Goal: Find contact information: Find contact information

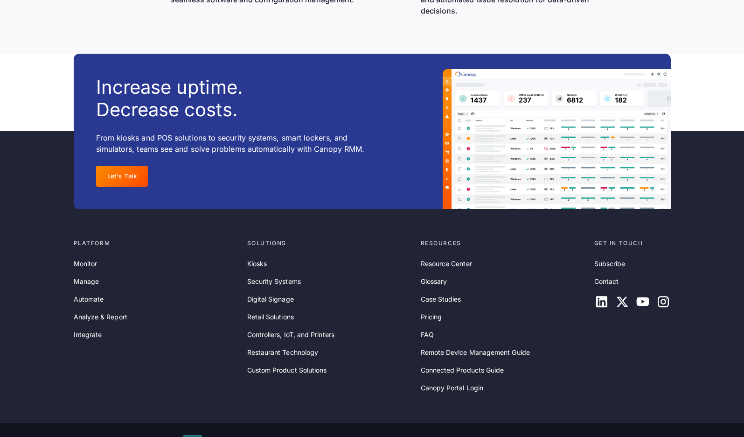
scroll to position [3005, 0]
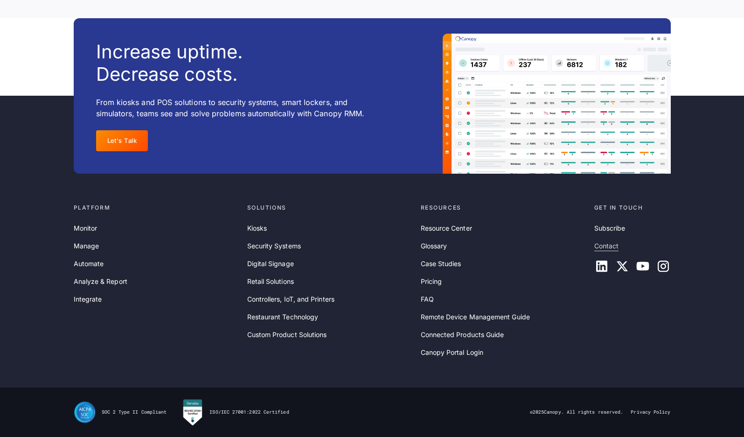
click at [609, 248] on link "Contact" at bounding box center [607, 246] width 25 height 10
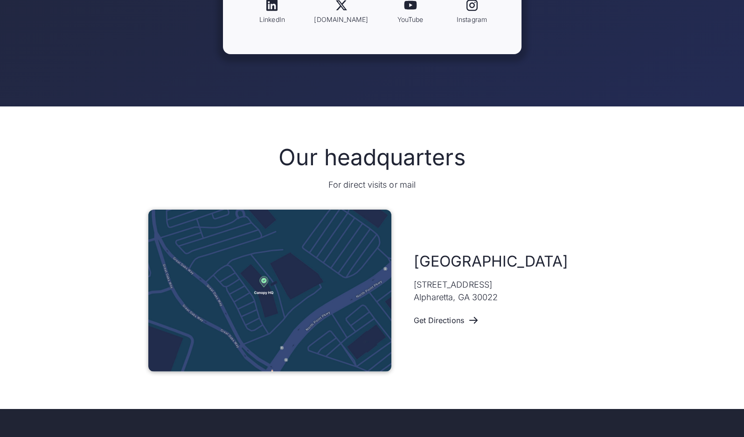
scroll to position [446, 0]
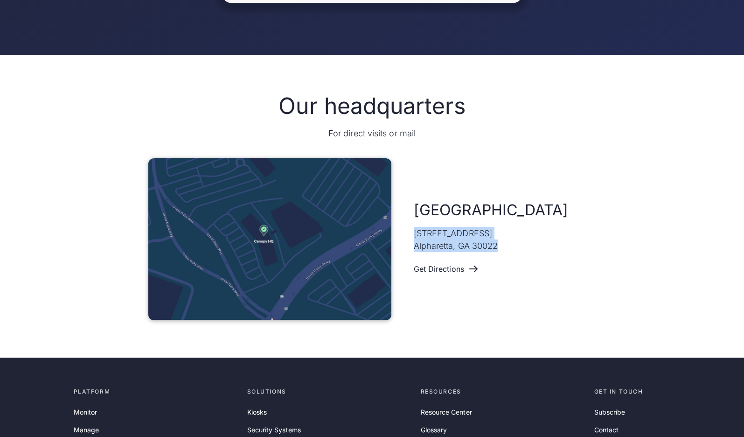
drag, startPoint x: 415, startPoint y: 234, endPoint x: 504, endPoint y: 245, distance: 89.8
click at [498, 245] on p "[STREET_ADDRESS]" at bounding box center [456, 239] width 84 height 25
copy p "[STREET_ADDRESS]"
click at [32, 283] on div "Our headquarters For direct visits or mail [GEOGRAPHIC_DATA] [STREET_ADDRESS] G…" at bounding box center [372, 206] width 744 height 302
